Goal: Task Accomplishment & Management: Manage account settings

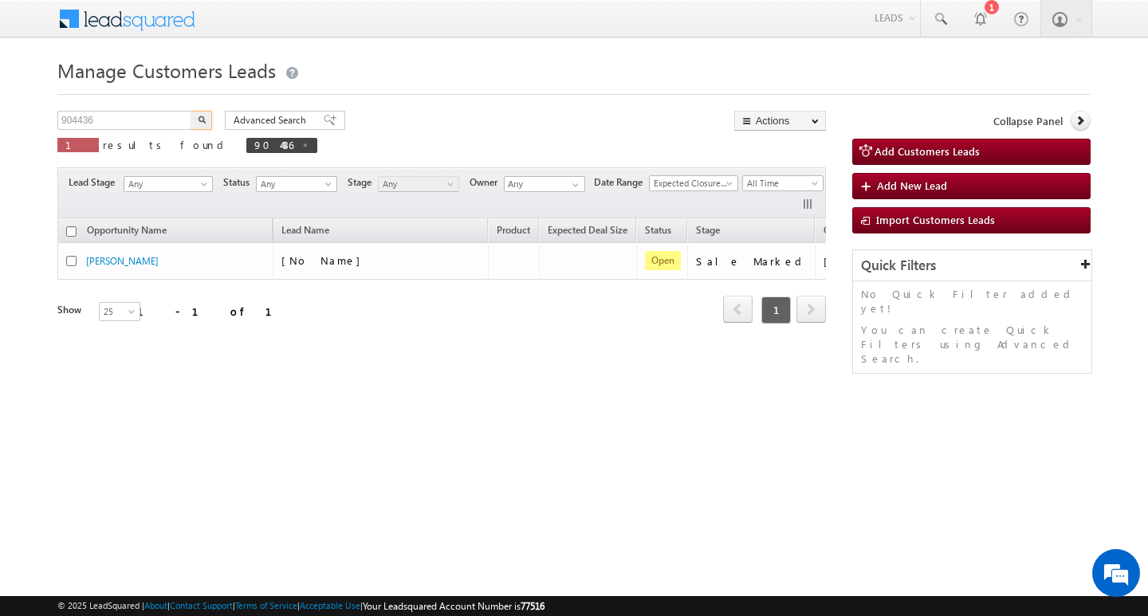
click at [139, 121] on input "904436" at bounding box center [125, 120] width 136 height 19
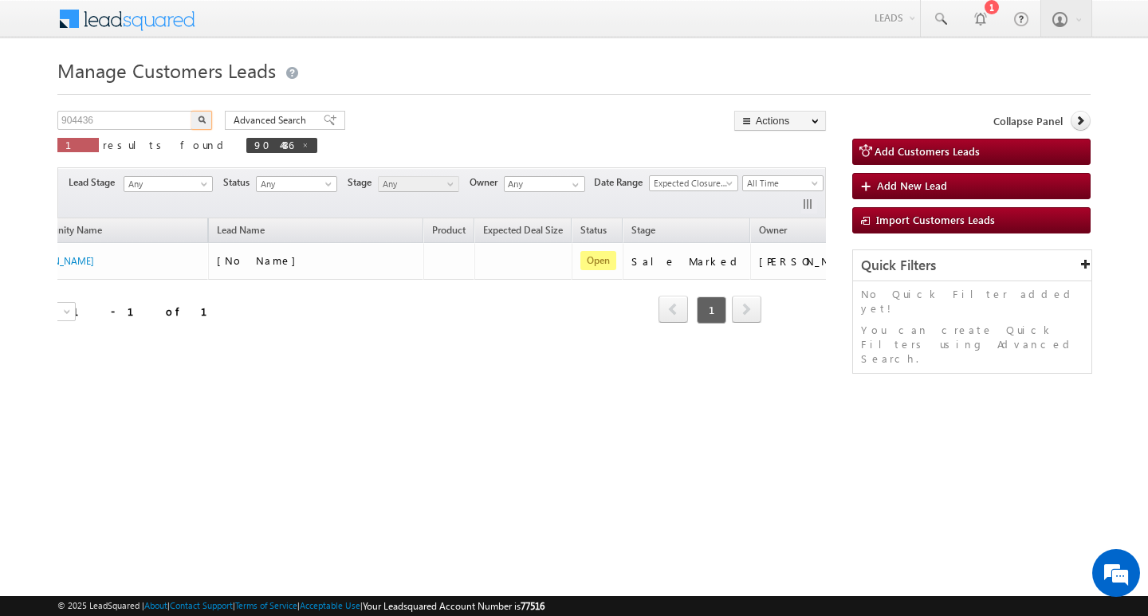
click at [139, 121] on input "904436" at bounding box center [125, 120] width 136 height 19
type input "Search Customers Leads"
click at [128, 108] on div "Manage Customers Leads Customers Leads updated successfully. Search Customers L…" at bounding box center [573, 252] width 1033 height 399
click at [124, 123] on input "text" at bounding box center [125, 120] width 136 height 19
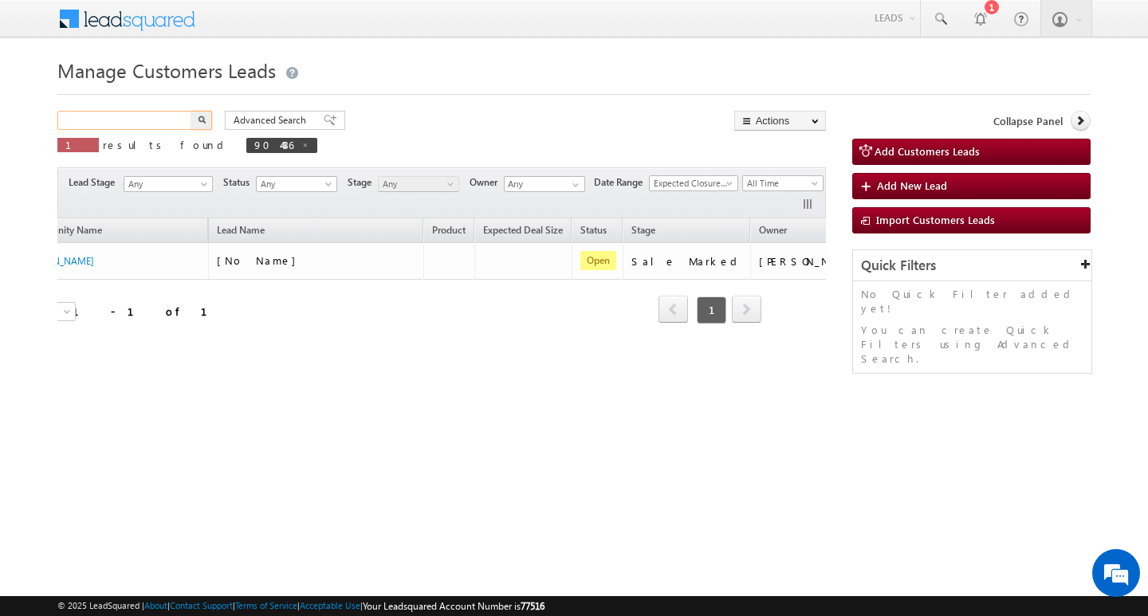
click at [124, 123] on input "text" at bounding box center [125, 120] width 136 height 19
paste input "907662"
type input "907662"
click at [191, 111] on button "button" at bounding box center [201, 120] width 21 height 19
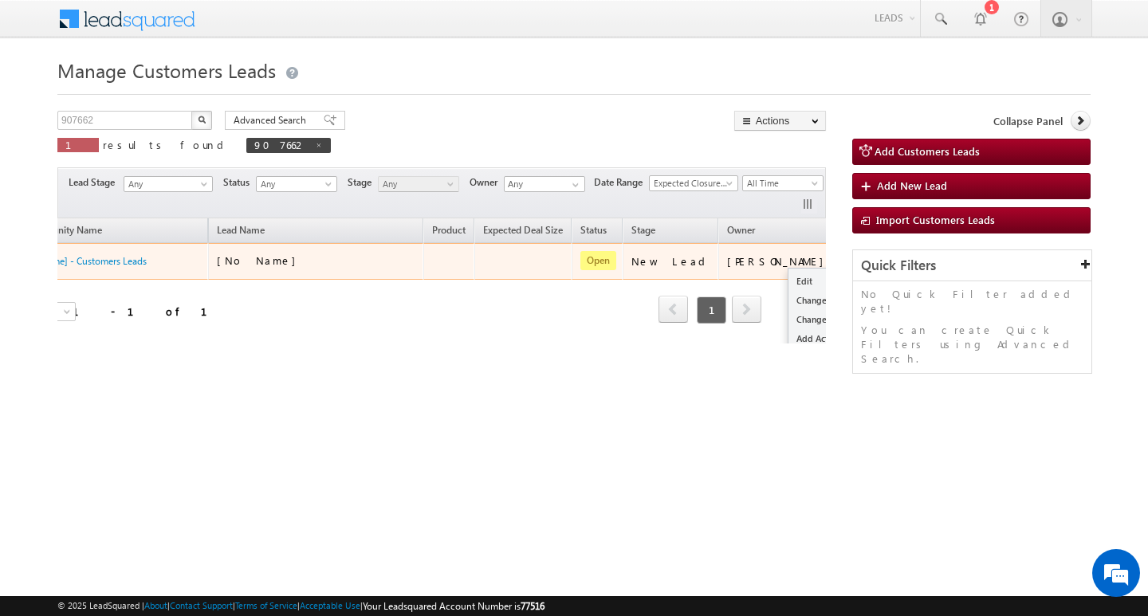
click at [852, 260] on button "button" at bounding box center [860, 261] width 16 height 16
click at [789, 274] on link "Edit" at bounding box center [829, 281] width 80 height 19
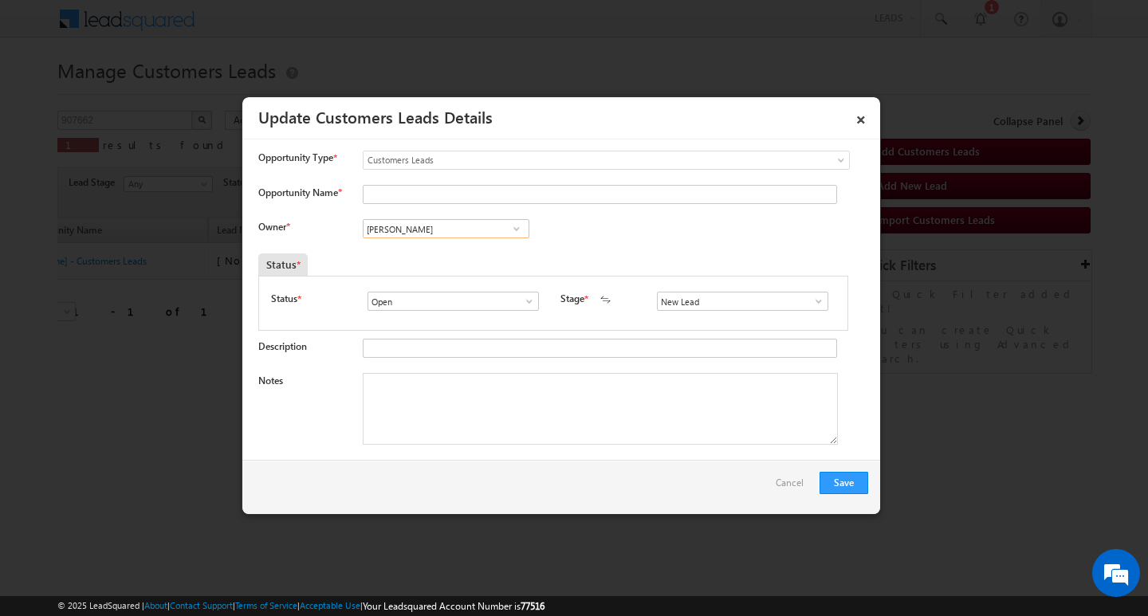
click at [433, 234] on input "[PERSON_NAME]" at bounding box center [446, 228] width 167 height 19
click at [474, 198] on input "Opportunity Name *" at bounding box center [600, 194] width 474 height 19
paste input "[PERSON_NAME]"
click at [485, 167] on span "Customers Leads" at bounding box center [574, 160] width 421 height 14
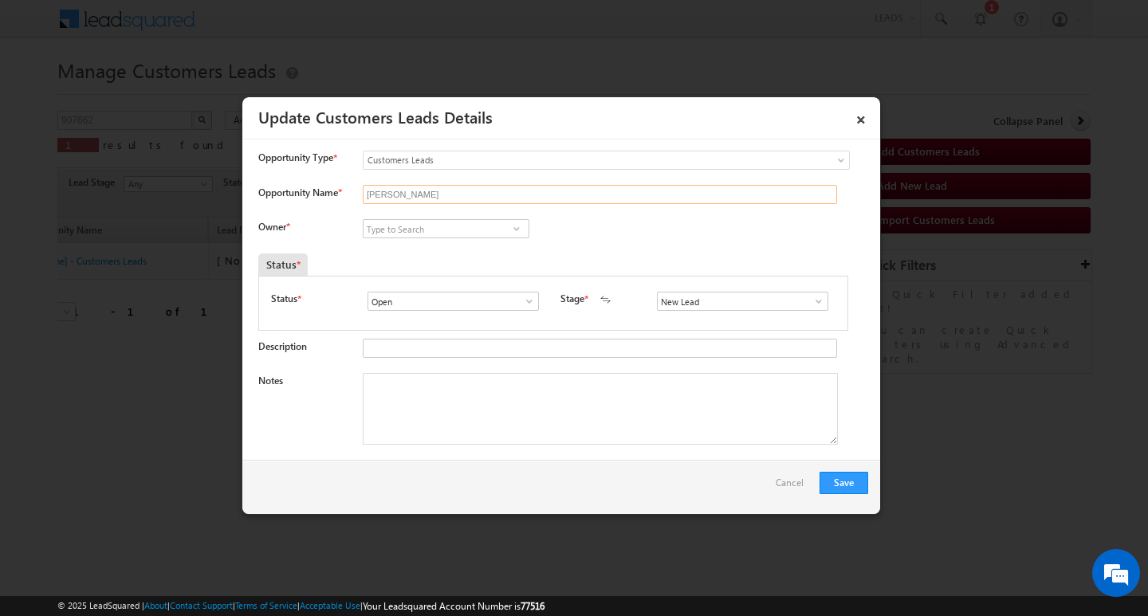
click at [471, 193] on input "[PERSON_NAME]" at bounding box center [600, 194] width 474 height 19
type input "[PERSON_NAME]"
click at [471, 232] on input at bounding box center [446, 228] width 167 height 19
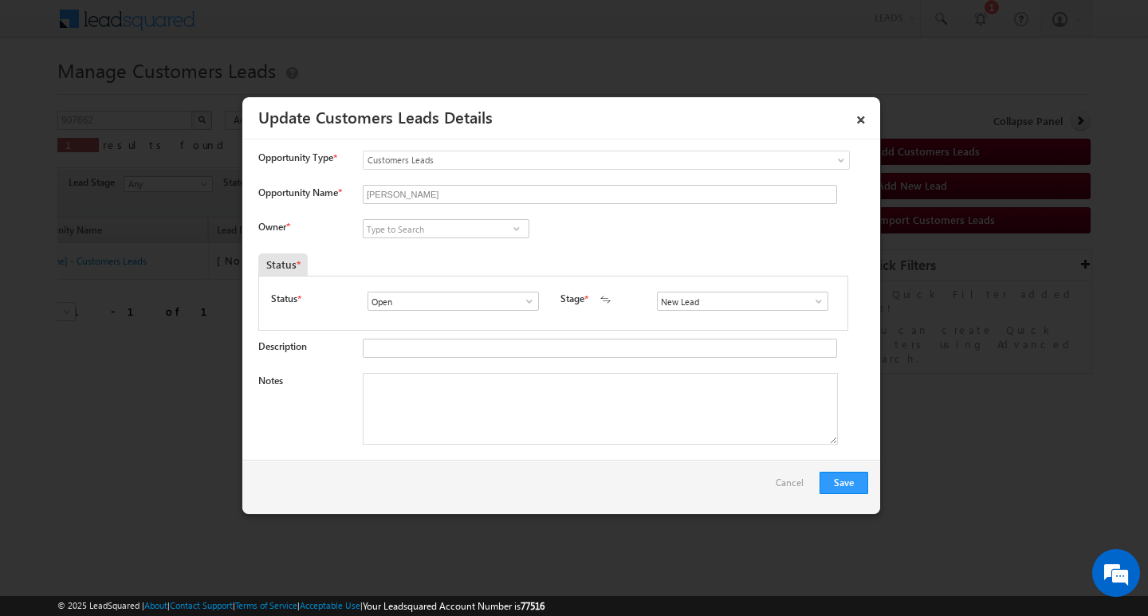
click at [811, 301] on span at bounding box center [819, 301] width 16 height 13
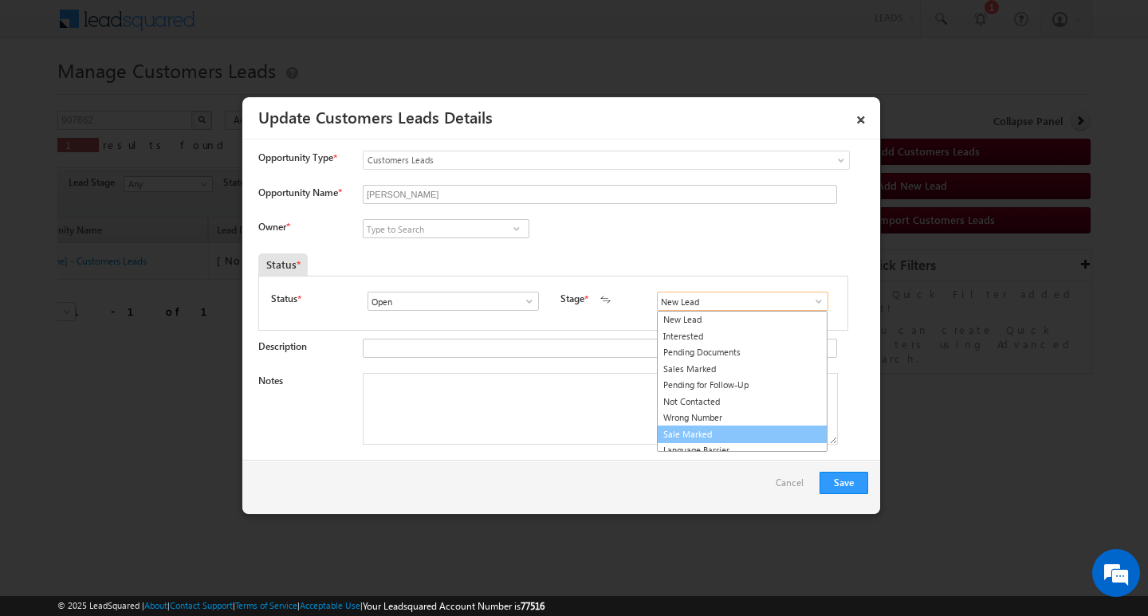
click at [747, 435] on link "Sale Marked" at bounding box center [742, 435] width 171 height 18
type input "Sale Marked"
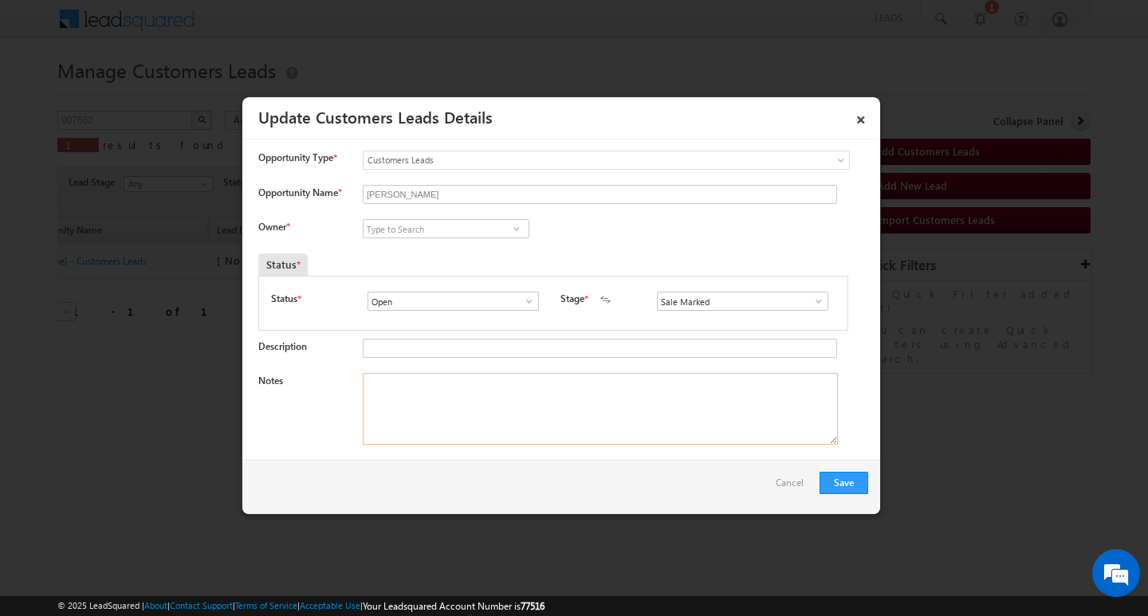
click at [449, 392] on textarea "Notes" at bounding box center [600, 409] width 475 height 72
paste textarea "[PERSON_NAME] S/O [PERSON_NAME] / AG : 36/ MOTHE INCOME : 70K / WOEAK EXPW : 11…"
type textarea "[PERSON_NAME] S/O [PERSON_NAME] / AG : 36/ MOTHE INCOME : 70K / WOEAK EXPW : 11…"
click at [415, 235] on input at bounding box center [446, 228] width 167 height 19
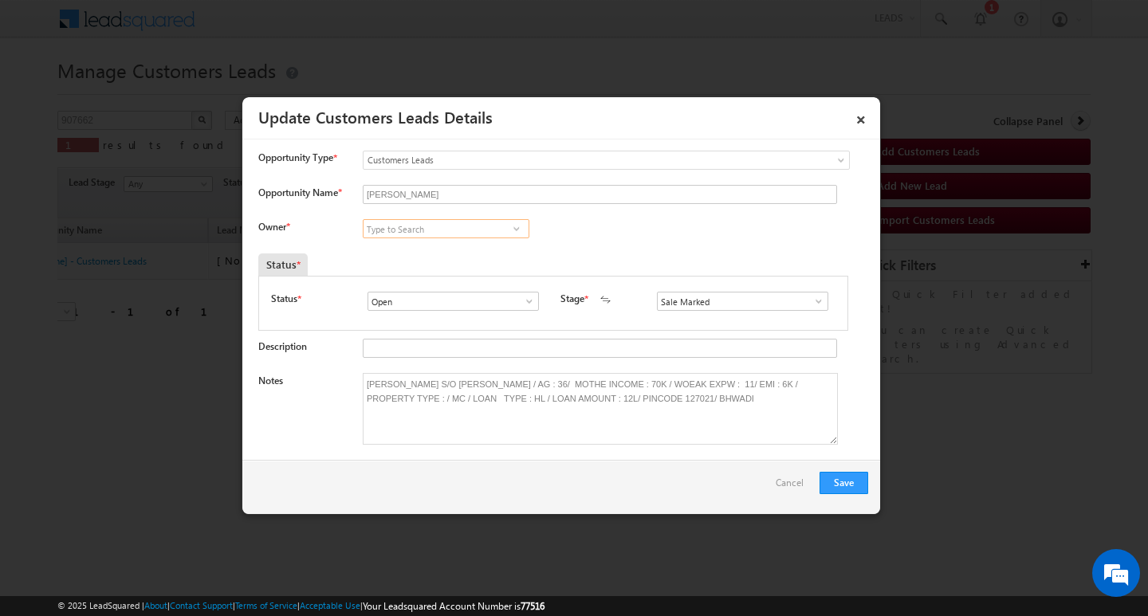
click at [415, 235] on input at bounding box center [446, 228] width 167 height 19
click at [439, 235] on input at bounding box center [446, 228] width 167 height 19
paste input "[PERSON_NAME]"
click at [433, 251] on link "[PERSON_NAME] [PERSON_NAME][EMAIL_ADDRESS][DOMAIN_NAME]" at bounding box center [446, 253] width 167 height 30
type input "[PERSON_NAME]"
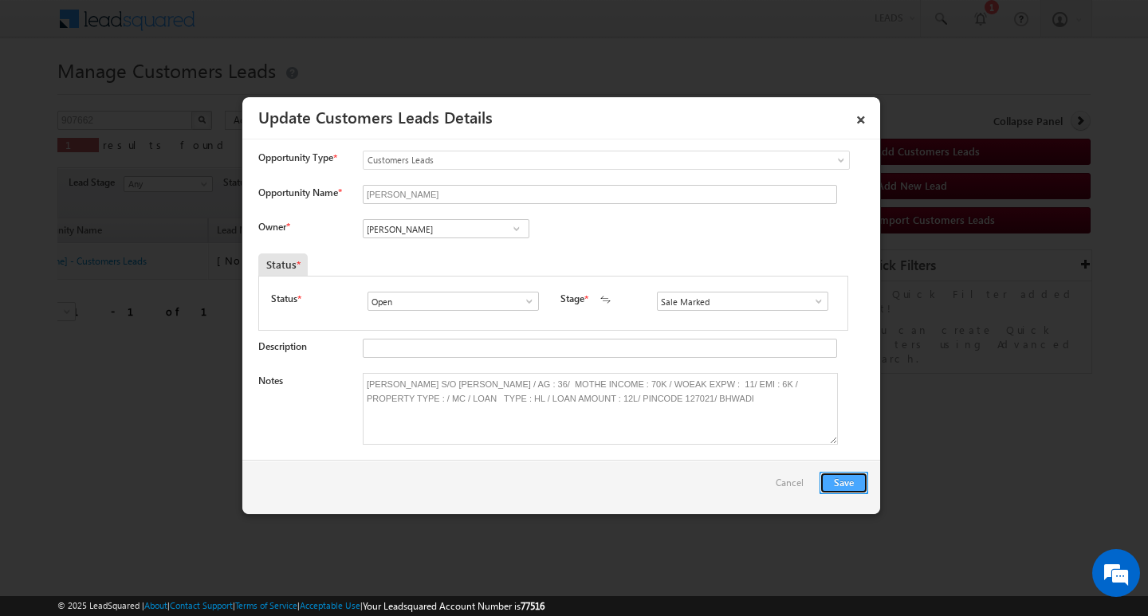
click at [851, 480] on button "Save" at bounding box center [844, 483] width 49 height 22
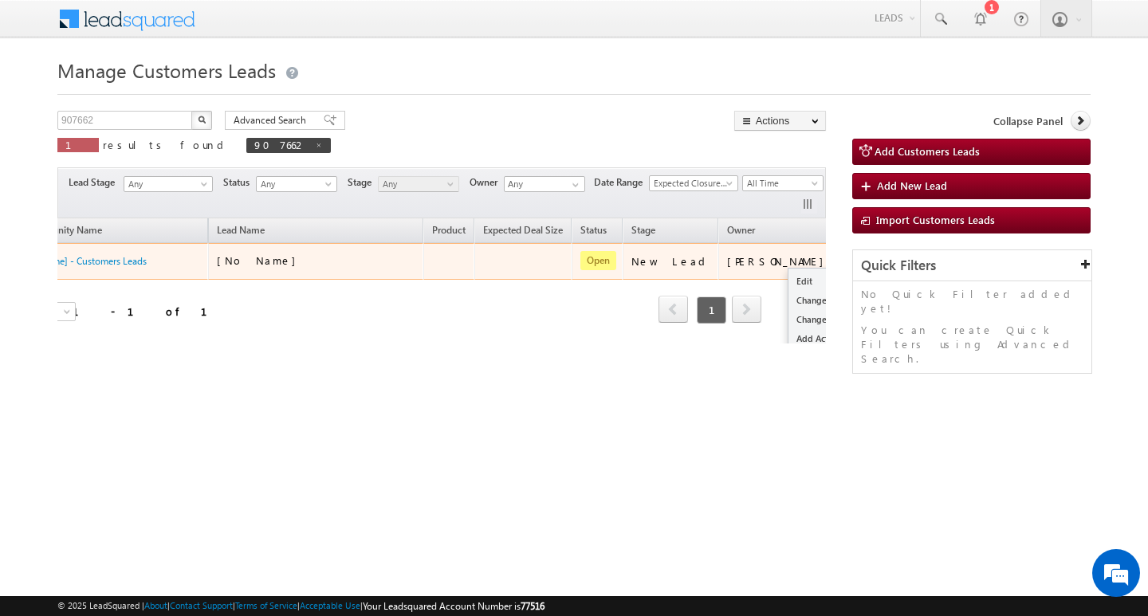
click at [852, 258] on button "button" at bounding box center [860, 261] width 16 height 16
click at [789, 274] on link "Edit" at bounding box center [829, 281] width 80 height 19
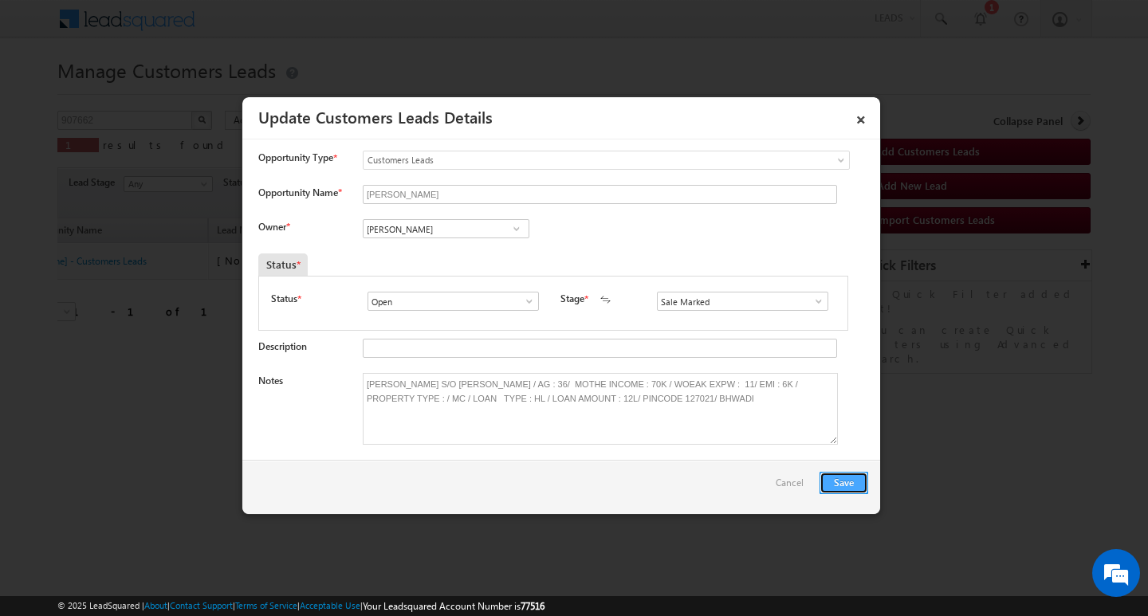
click at [848, 482] on button "Save" at bounding box center [844, 483] width 49 height 22
